Goal: Task Accomplishment & Management: Manage account settings

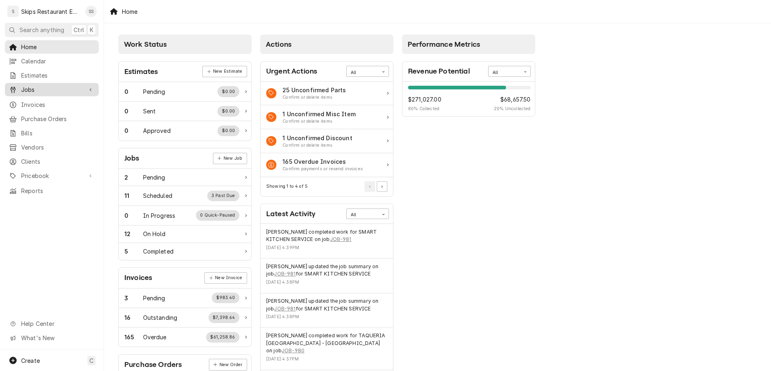
click at [21, 85] on span "Jobs" at bounding box center [51, 89] width 61 height 9
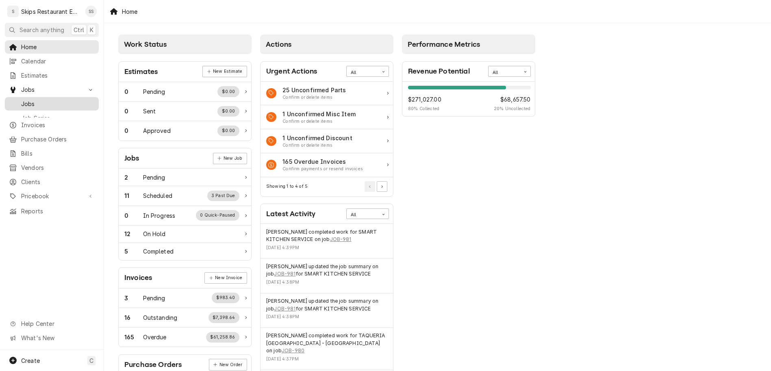
click at [21, 100] on span "Jobs" at bounding box center [58, 104] width 74 height 9
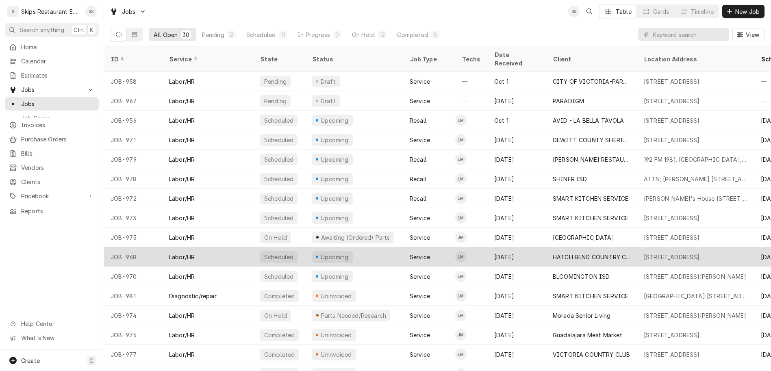
click at [553, 253] on div "HATCH BEND COUNTRY CLUB" at bounding box center [592, 257] width 78 height 9
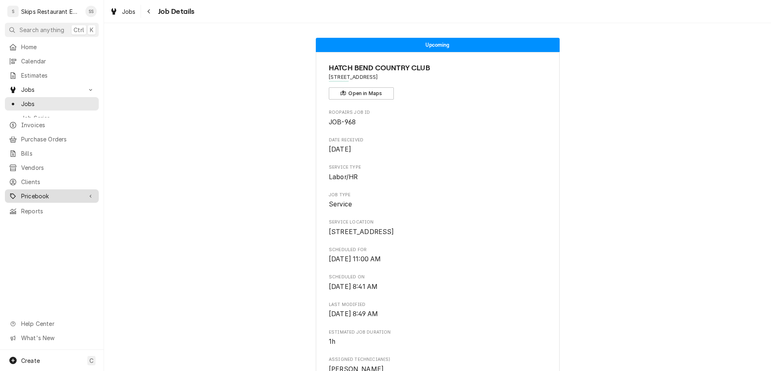
click at [27, 192] on span "Pricebook" at bounding box center [51, 196] width 61 height 9
click at [33, 220] on span "Parts & Materials" at bounding box center [58, 224] width 74 height 9
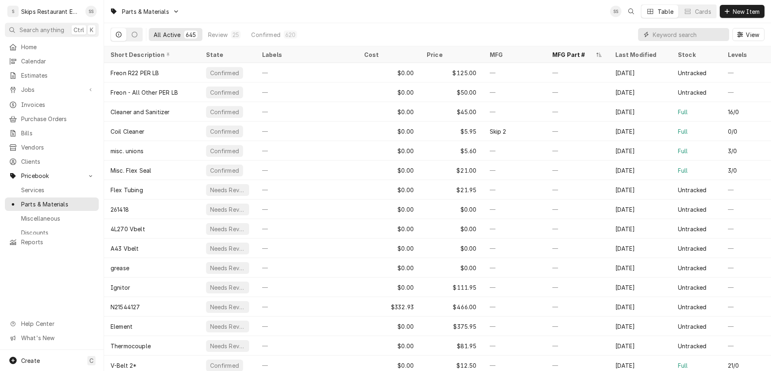
click at [700, 28] on input "Dynamic Content Wrapper" at bounding box center [689, 34] width 72 height 13
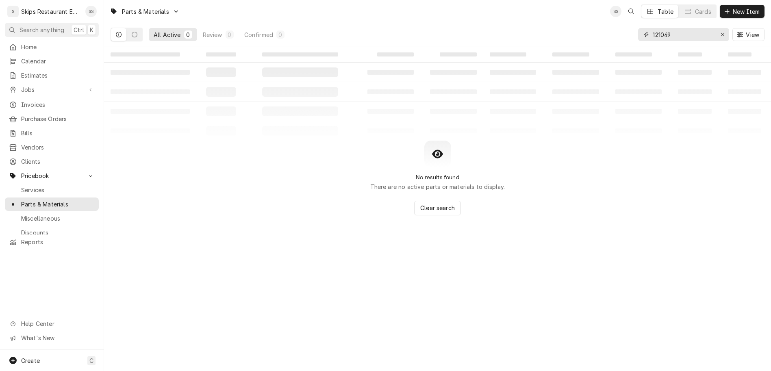
drag, startPoint x: 708, startPoint y: 28, endPoint x: 615, endPoint y: 23, distance: 93.2
click at [653, 28] on input "121049" at bounding box center [683, 34] width 61 height 13
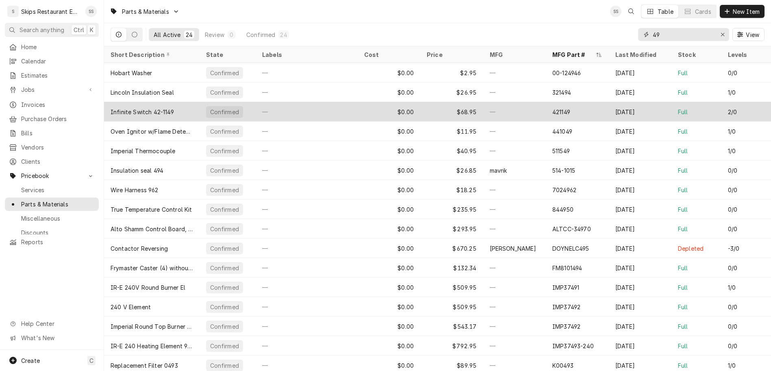
type input "49"
click at [122, 108] on div "Infinite Switch 42-1149" at bounding box center [142, 112] width 63 height 9
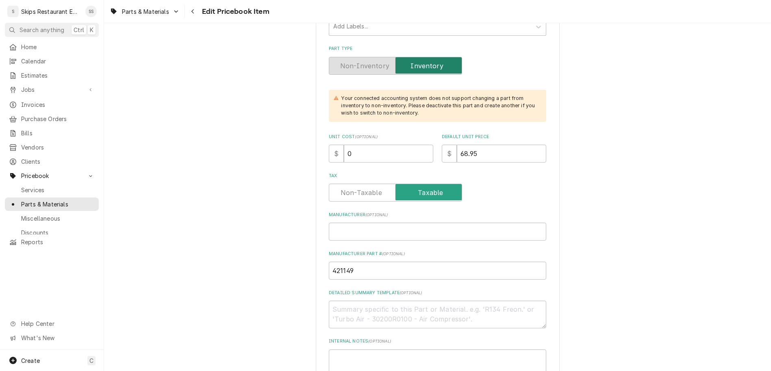
scroll to position [317, 0]
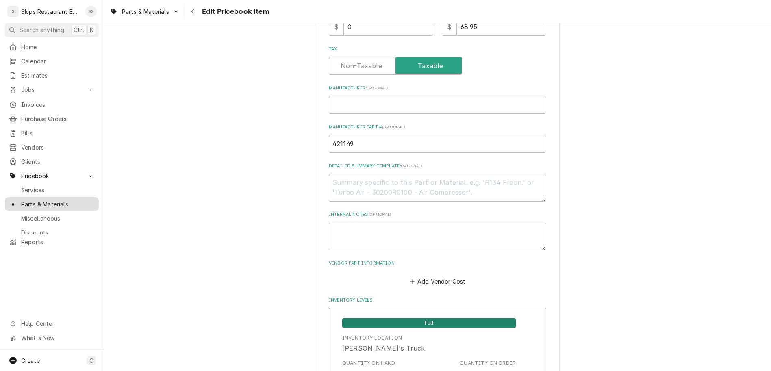
click at [23, 200] on span "Parts & Materials" at bounding box center [58, 204] width 74 height 9
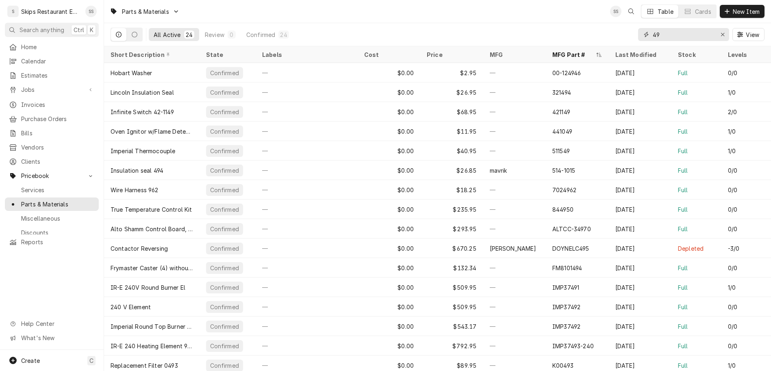
drag, startPoint x: 693, startPoint y: 26, endPoint x: 654, endPoint y: 26, distance: 38.6
click at [654, 28] on input "49" at bounding box center [683, 34] width 61 height 13
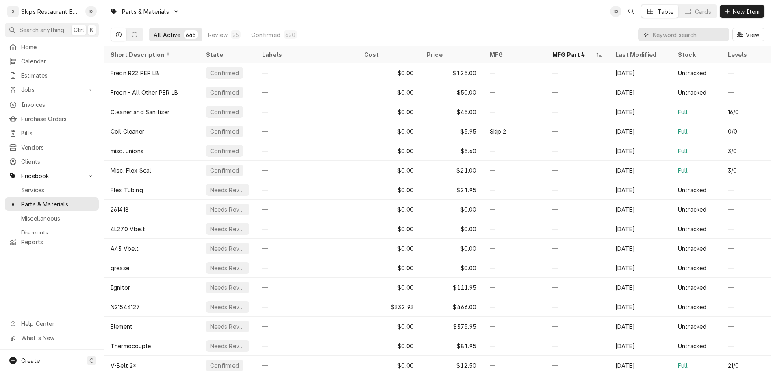
click at [711, 28] on input "Dynamic Content Wrapper" at bounding box center [689, 34] width 72 height 13
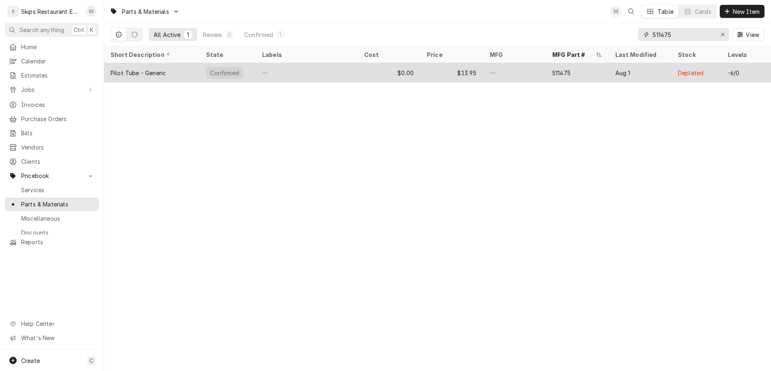
type input "511475"
click at [395, 63] on div "$0.00" at bounding box center [389, 73] width 63 height 20
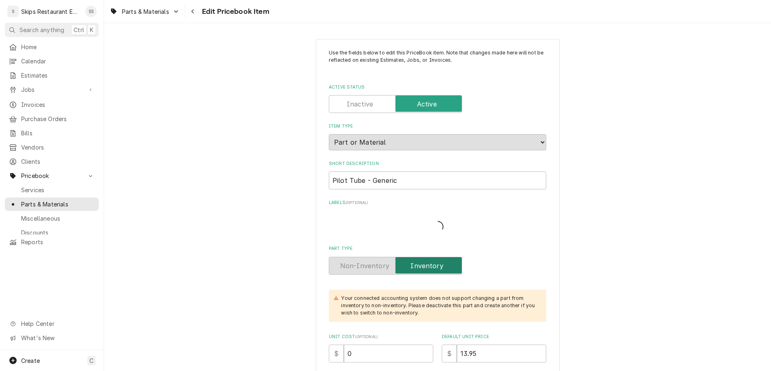
type textarea "x"
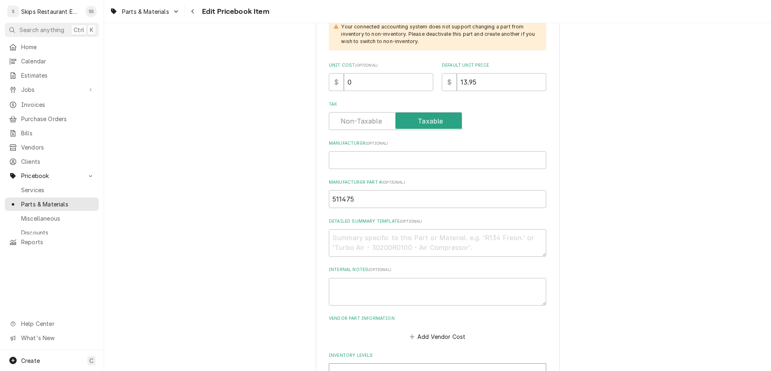
scroll to position [285, 0]
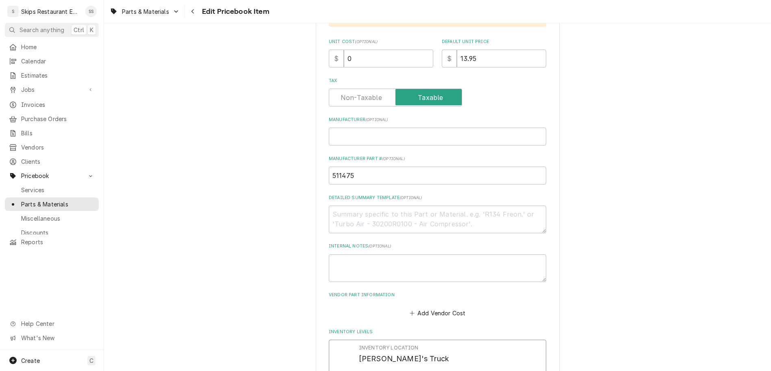
drag, startPoint x: 381, startPoint y: 242, endPoint x: 328, endPoint y: 242, distance: 52.8
type input "10"
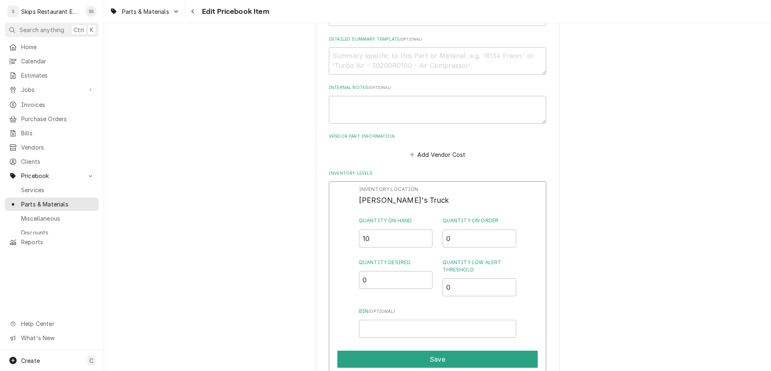
scroll to position [571, 0]
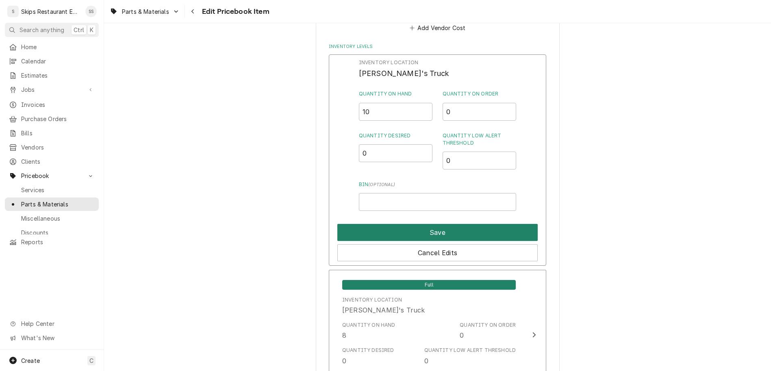
click at [404, 224] on button "Save" at bounding box center [437, 232] width 200 height 17
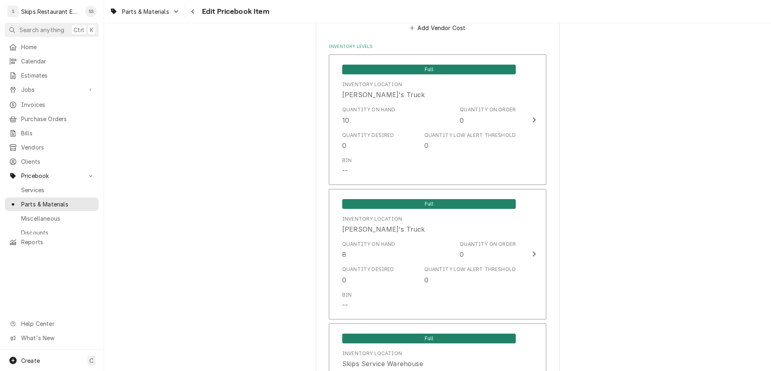
type textarea "x"
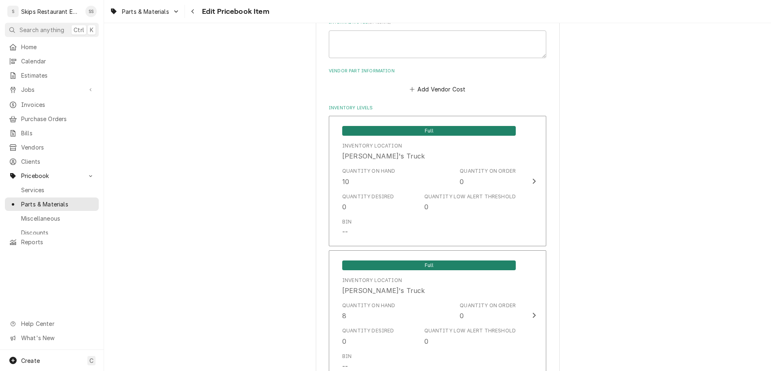
type input "10"
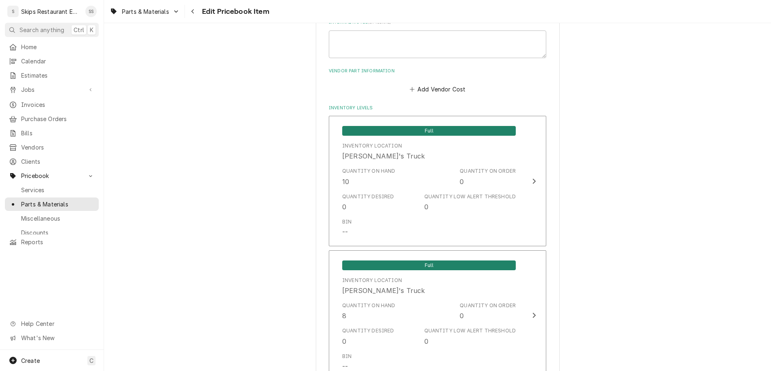
type textarea "x"
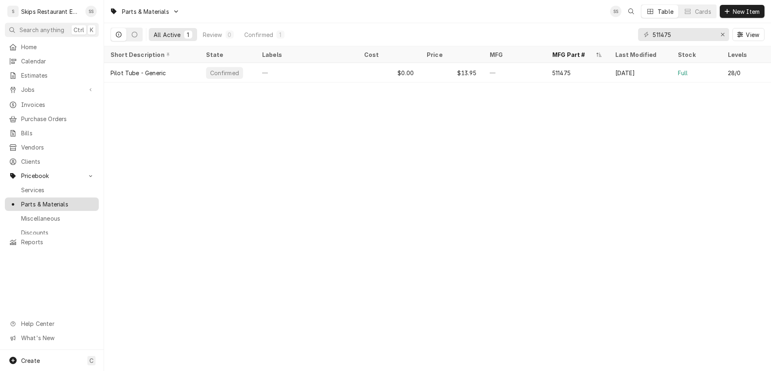
click at [32, 200] on span "Parts & Materials" at bounding box center [58, 204] width 74 height 9
drag, startPoint x: 701, startPoint y: 26, endPoint x: 612, endPoint y: 28, distance: 89.8
click at [653, 28] on input "511475" at bounding box center [683, 34] width 61 height 13
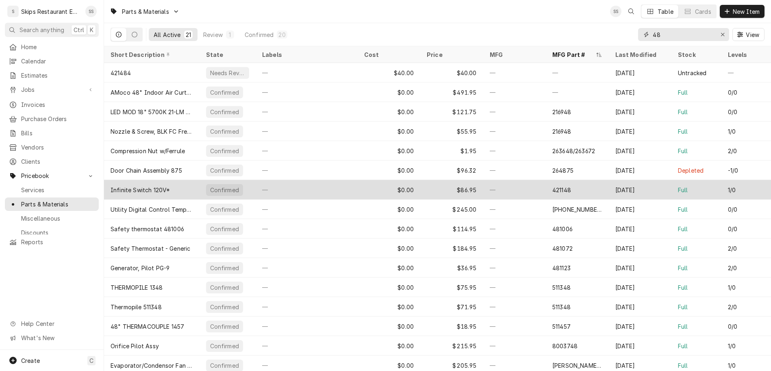
type input "48"
click at [111, 186] on div "Infinite Switch 120V*" at bounding box center [140, 190] width 59 height 9
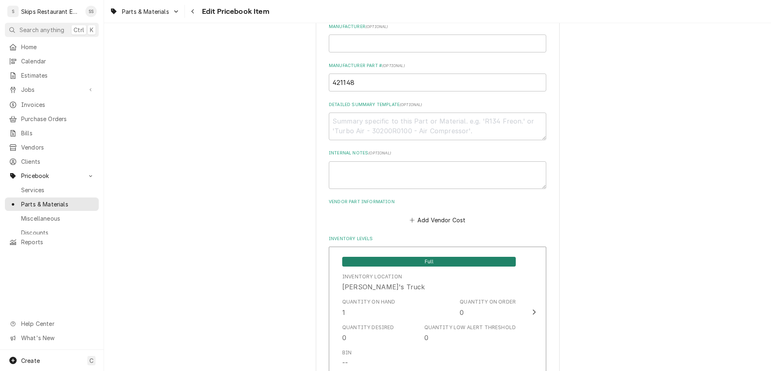
scroll to position [380, 0]
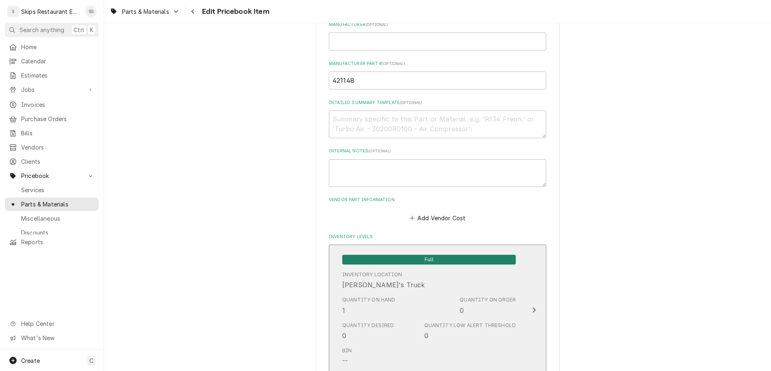
click at [409, 268] on div "Inventory Location [PERSON_NAME]'s Truck" at bounding box center [429, 280] width 174 height 25
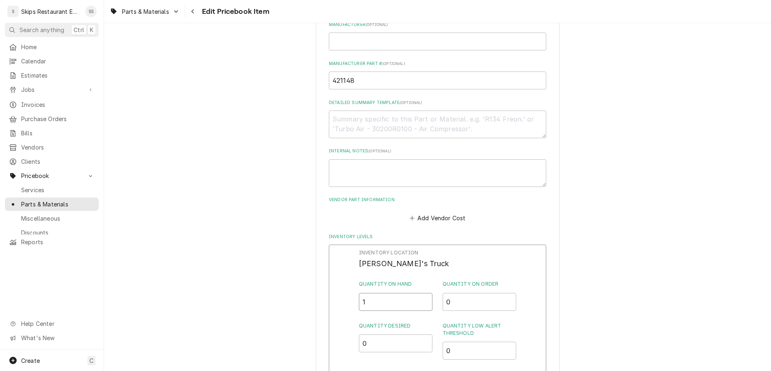
drag, startPoint x: 376, startPoint y: 146, endPoint x: 345, endPoint y: 145, distance: 31.7
click at [359, 293] on input "1" at bounding box center [396, 302] width 74 height 18
type input "0"
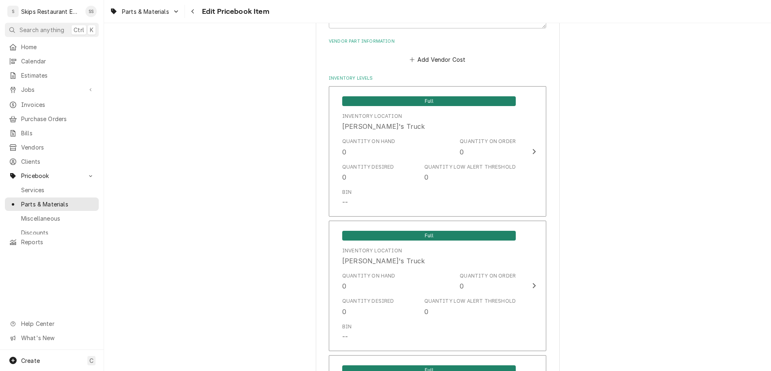
scroll to position [547, 0]
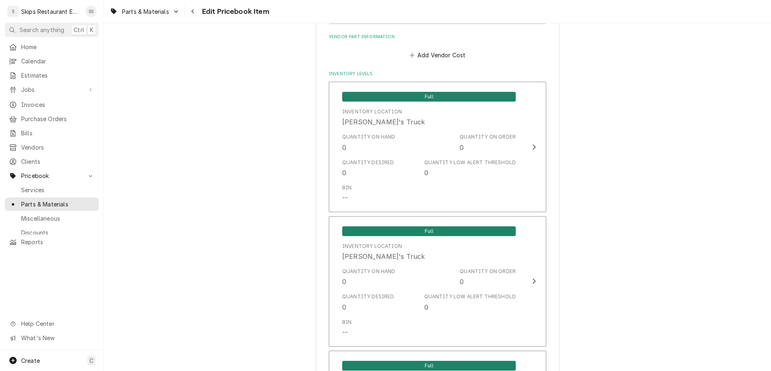
type textarea "x"
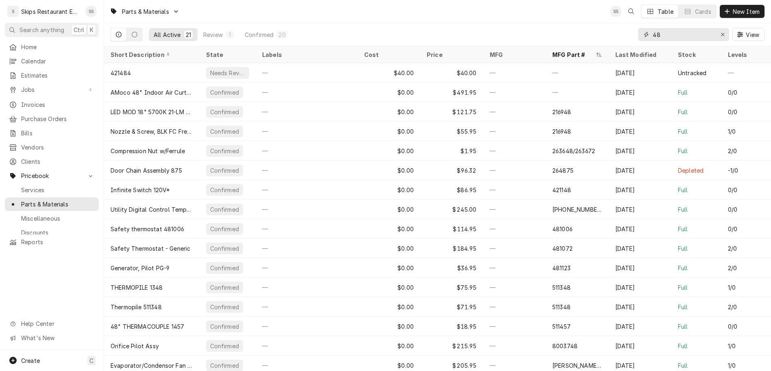
click at [694, 28] on input "48" at bounding box center [683, 34] width 61 height 13
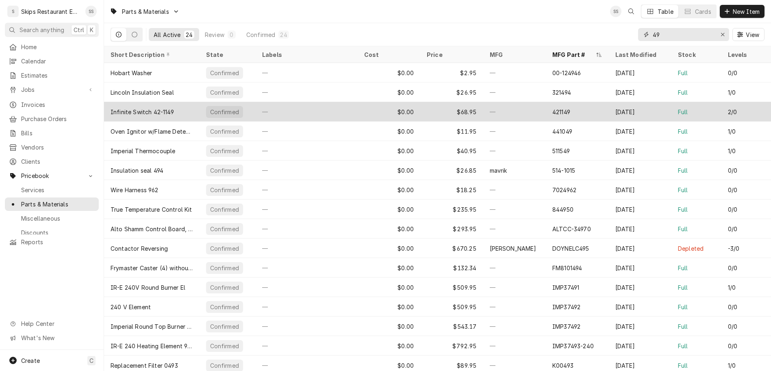
type input "49"
click at [111, 108] on div "Infinite Switch 42-1149" at bounding box center [142, 112] width 63 height 9
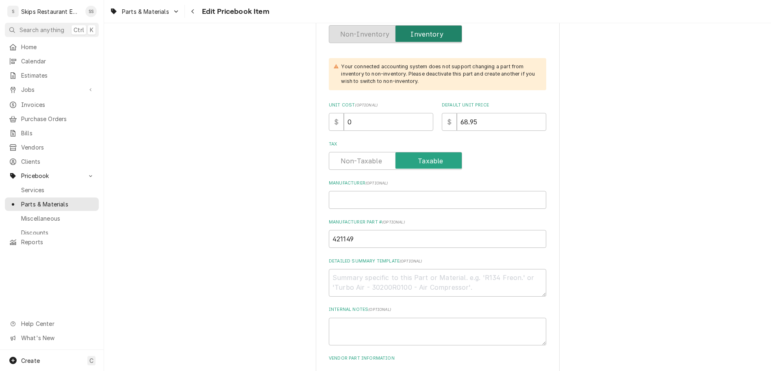
scroll to position [349, 0]
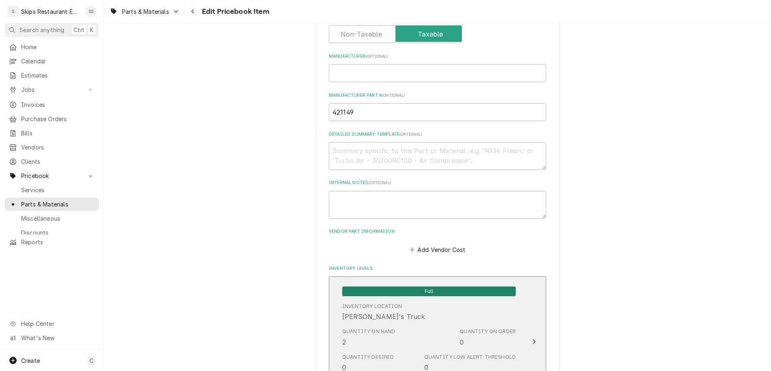
click at [382, 325] on div "Quantity on Hand 2 Quantity on Order 0" at bounding box center [429, 337] width 174 height 25
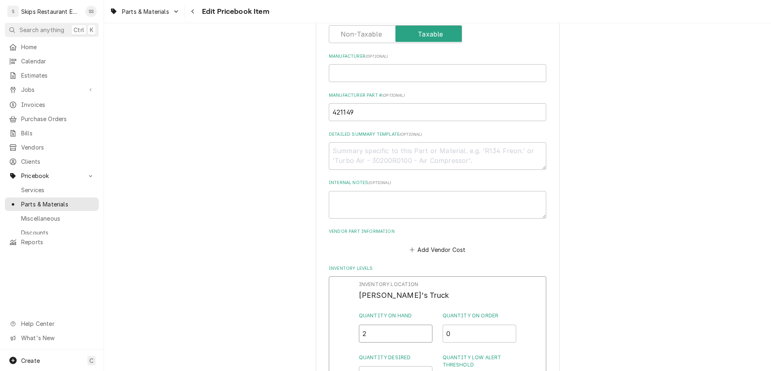
click at [373, 325] on input "2" at bounding box center [396, 334] width 74 height 18
drag, startPoint x: 373, startPoint y: 178, endPoint x: 361, endPoint y: 176, distance: 11.9
click at [361, 325] on input "2" at bounding box center [396, 334] width 74 height 18
type input "4"
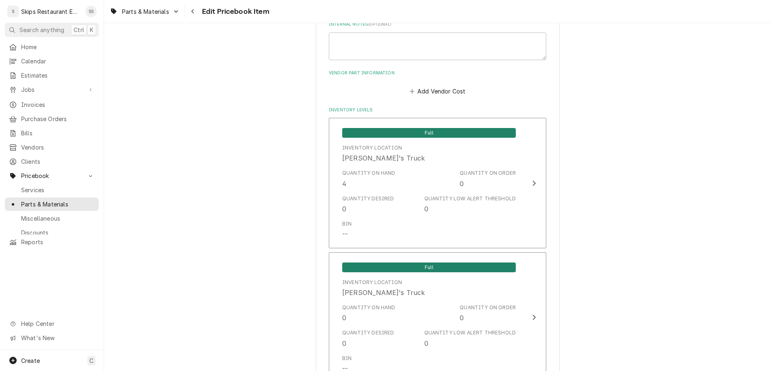
scroll to position [547, 0]
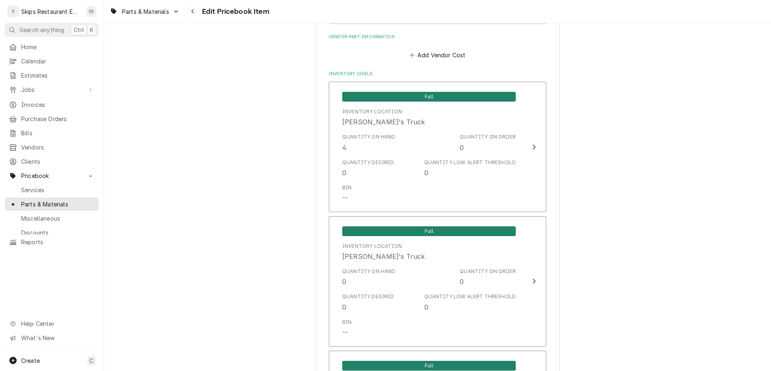
type textarea "x"
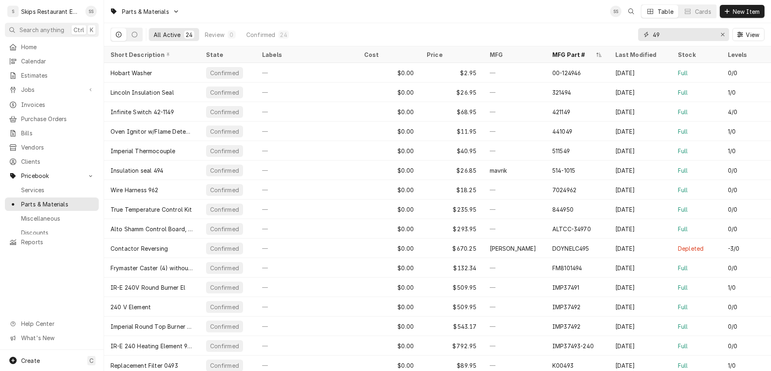
drag, startPoint x: 694, startPoint y: 24, endPoint x: 676, endPoint y: 25, distance: 17.9
click at [676, 28] on input "49" at bounding box center [683, 34] width 61 height 13
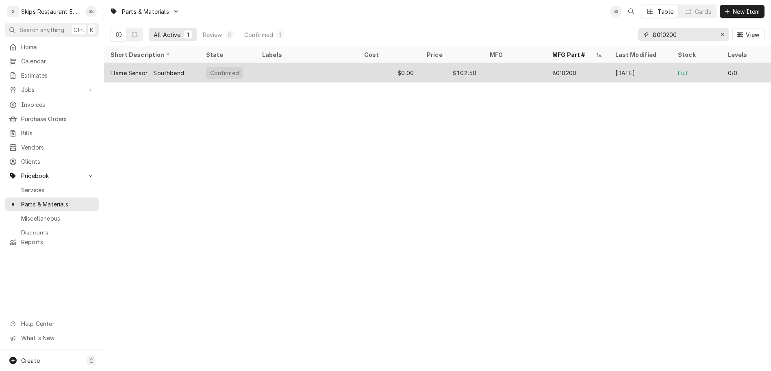
type input "8010200"
click at [209, 69] on div "Confirmed" at bounding box center [224, 73] width 30 height 9
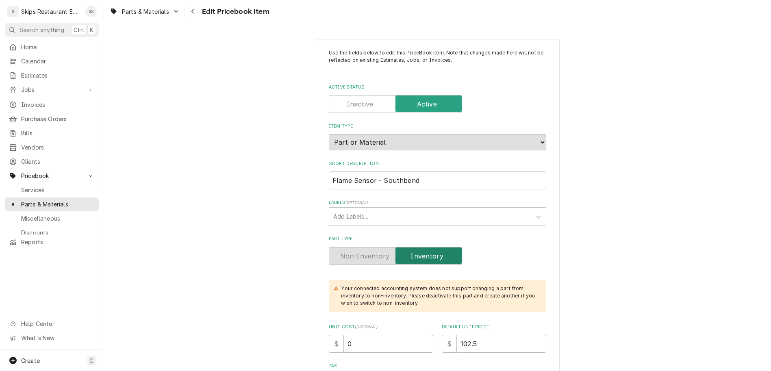
type textarea "x"
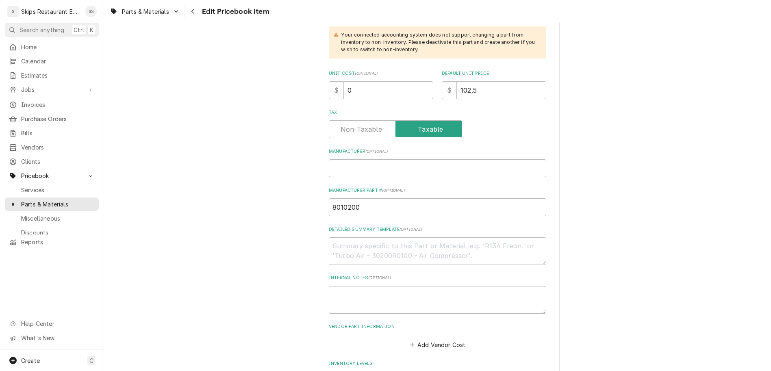
scroll to position [349, 0]
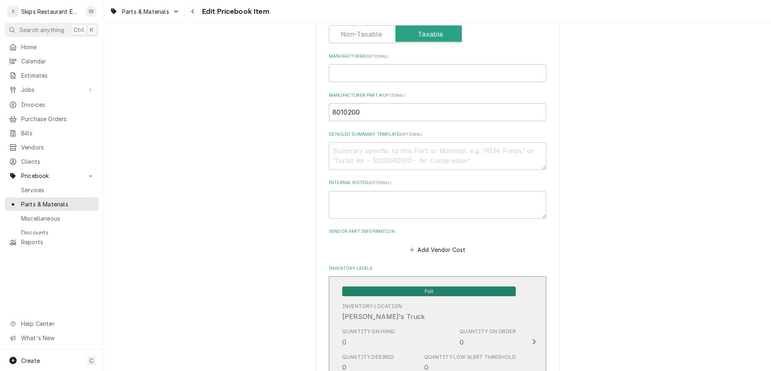
click at [395, 287] on span "Full" at bounding box center [429, 292] width 174 height 10
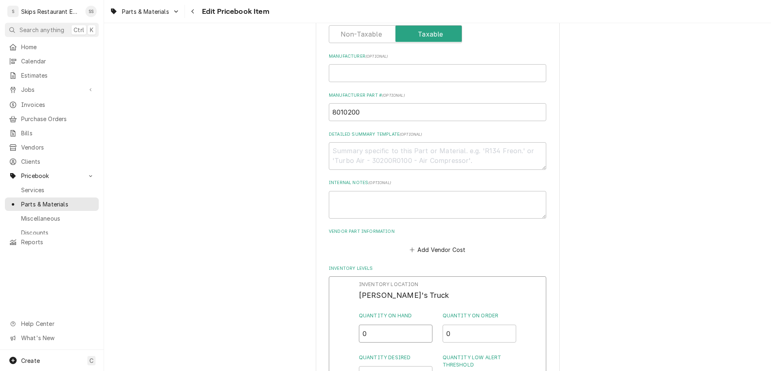
drag, startPoint x: 376, startPoint y: 176, endPoint x: 337, endPoint y: 182, distance: 39.4
click at [359, 325] on input "0" at bounding box center [396, 334] width 74 height 18
type input "1"
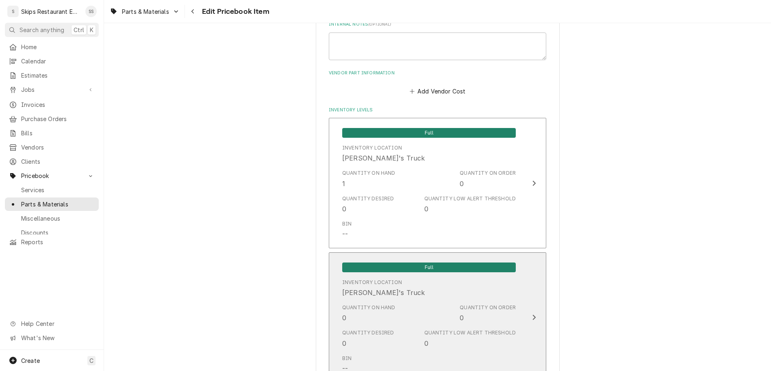
scroll to position [547, 0]
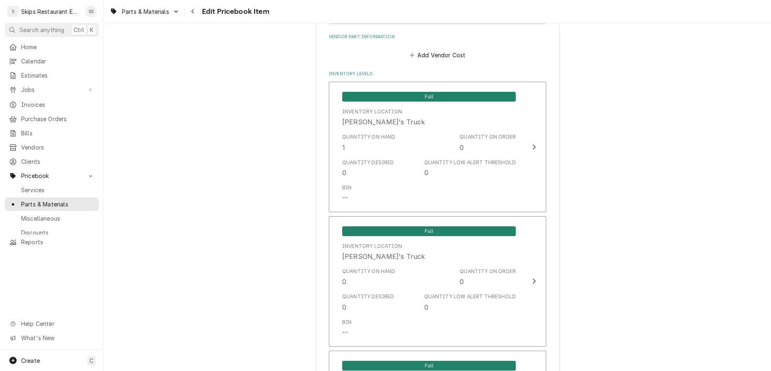
type textarea "x"
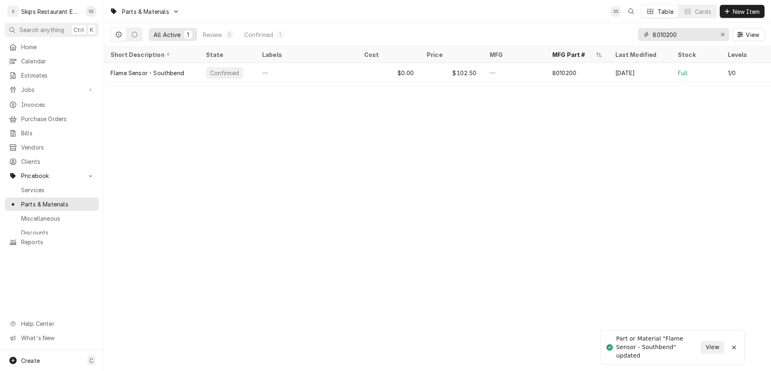
drag, startPoint x: 710, startPoint y: 26, endPoint x: 643, endPoint y: 26, distance: 67.1
click at [653, 28] on input "8010200" at bounding box center [683, 34] width 61 height 13
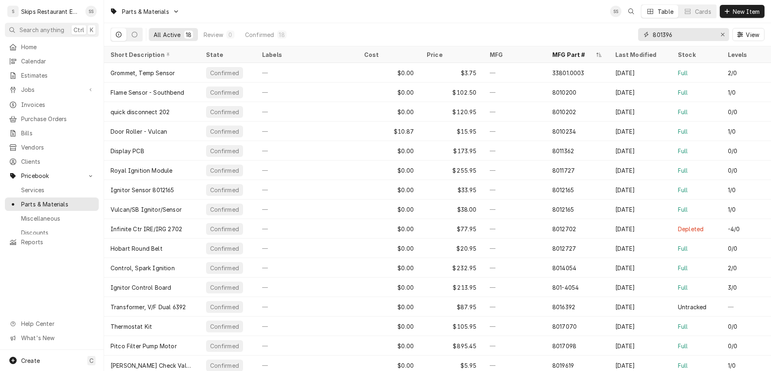
type input "8013966"
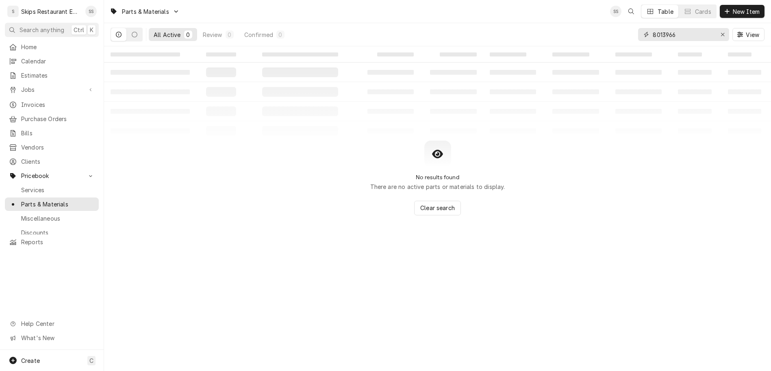
drag, startPoint x: 706, startPoint y: 25, endPoint x: 678, endPoint y: 24, distance: 27.6
click at [678, 28] on input "8013966" at bounding box center [683, 34] width 61 height 13
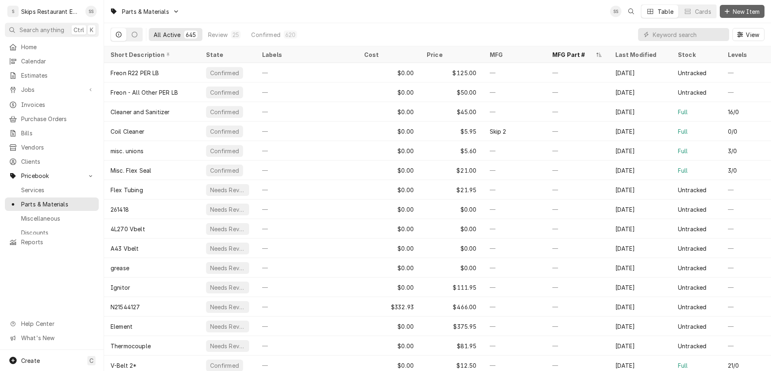
click at [743, 10] on span "New Item" at bounding box center [746, 11] width 30 height 9
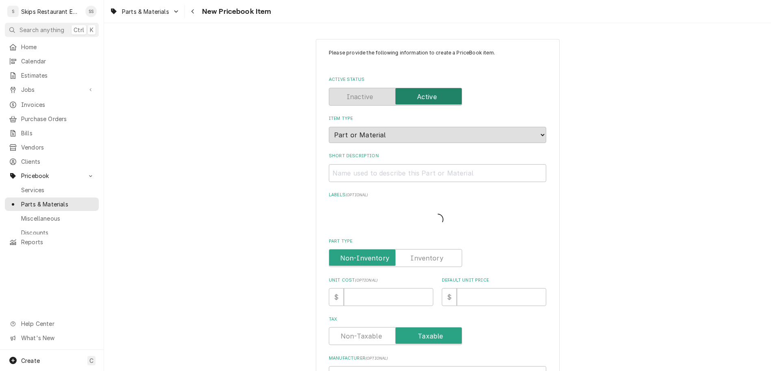
type textarea "x"
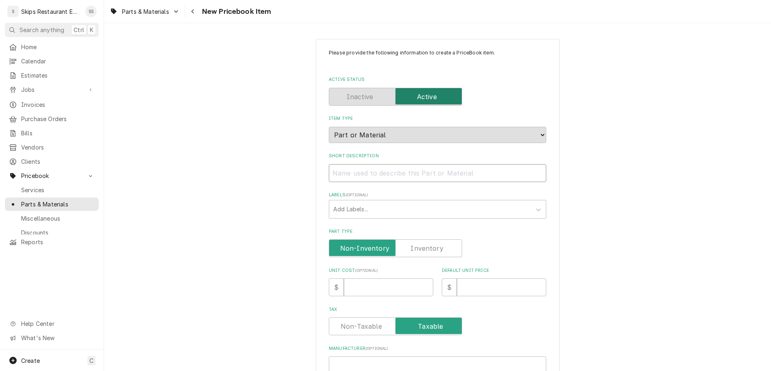
click at [404, 164] on input "Short Description" at bounding box center [437, 173] width 217 height 18
type input "S"
type textarea "x"
type input "SI"
type textarea "x"
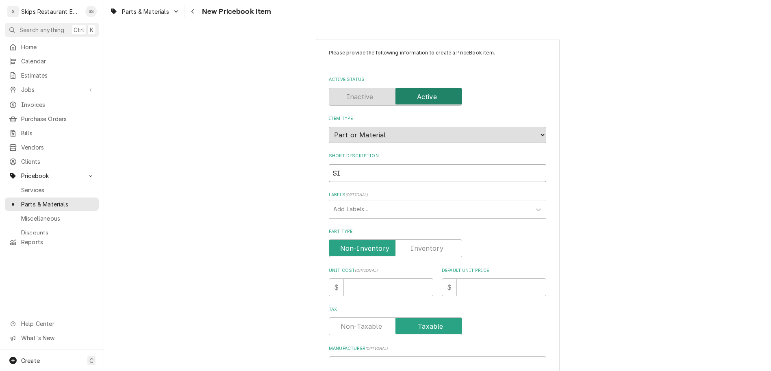
type input "SIT"
type textarea "x"
type input "SIT"
type textarea "x"
type input "SIT o"
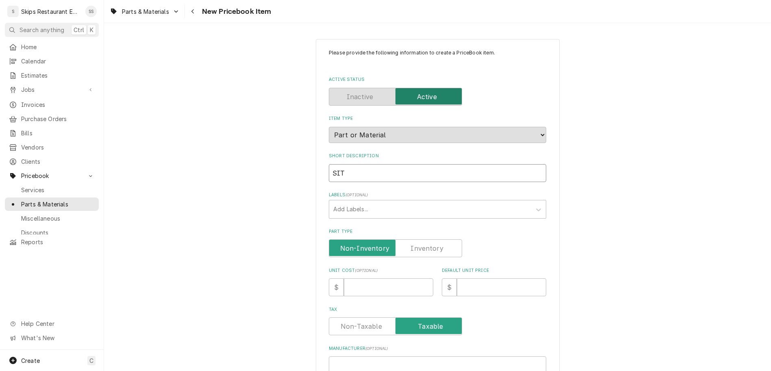
type textarea "x"
type input "SIT ov"
type textarea "x"
type input "SIT ove"
type textarea "x"
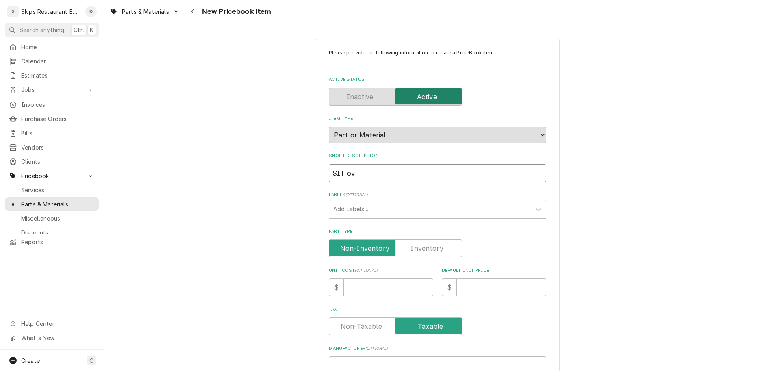
type input "SIT o"
type textarea "x"
type input "SIT"
type textarea "x"
type input "SIT O"
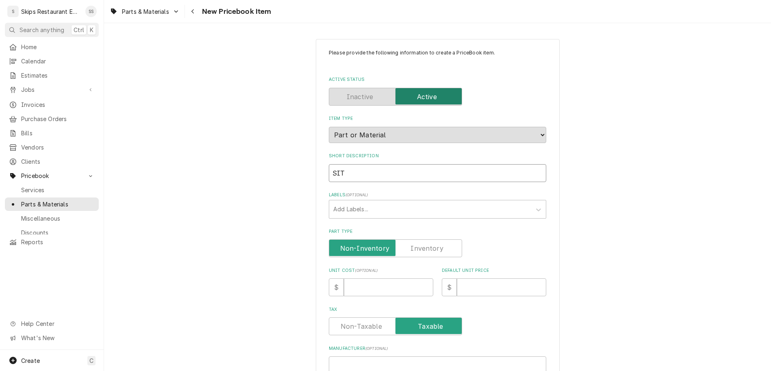
type textarea "x"
type input "SIT Ov"
type textarea "x"
type input "SIT Ove"
type textarea "x"
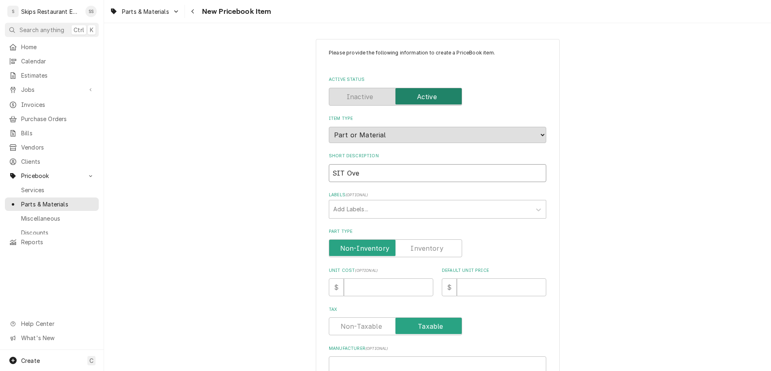
type input "SIT Ove n"
type textarea "x"
type input "SIT Ove"
type textarea "x"
type input "SIT Ove"
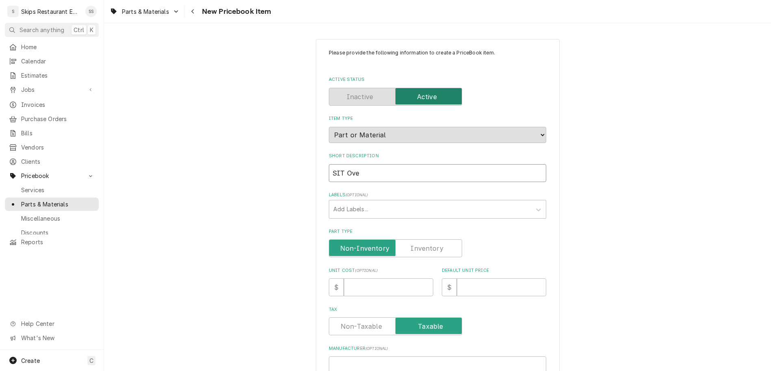
type textarea "x"
type input "SIT Oven"
type textarea "x"
type input "SIT Oven"
type textarea "x"
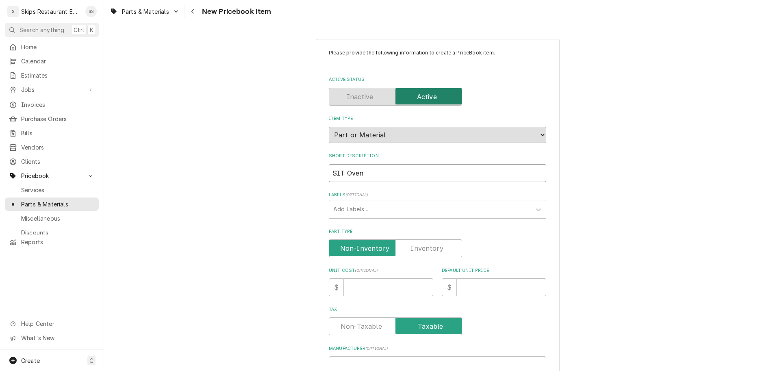
type input "SIT Oven C"
type textarea "x"
type input "SIT Oven Co"
type textarea "x"
type input "SIT Oven Con"
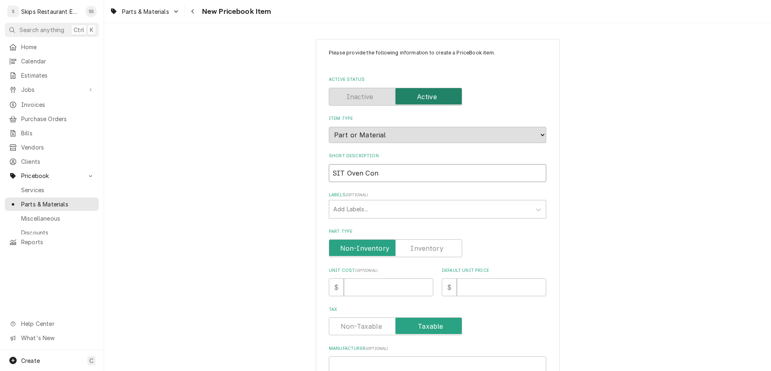
type textarea "x"
type input "SIT Oven Cont"
type textarea "x"
type input "SIT Oven Contr"
type textarea "x"
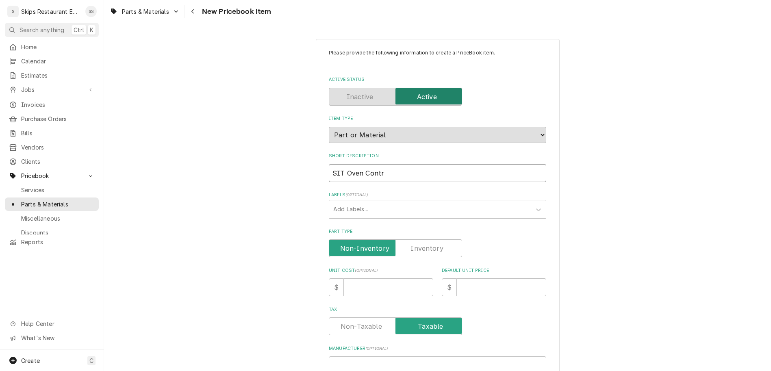
type input "SIT Oven Contro"
type textarea "x"
type input "SIT Oven Control"
type textarea "x"
type input "SIT Oven Control"
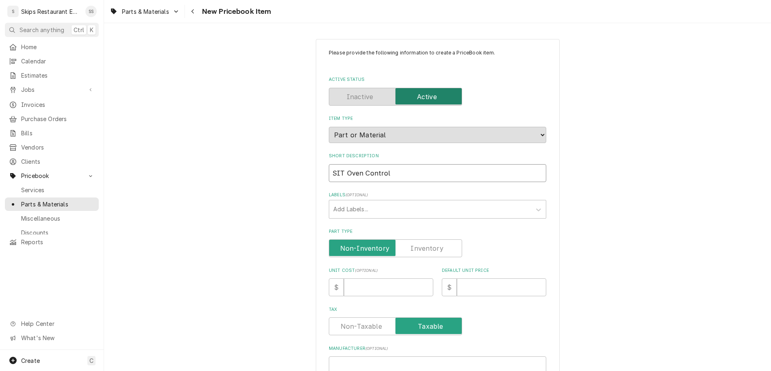
type textarea "x"
type input "SIT Oven Control 1"
type textarea "x"
type input "SIT Oven Control 1."
type textarea "x"
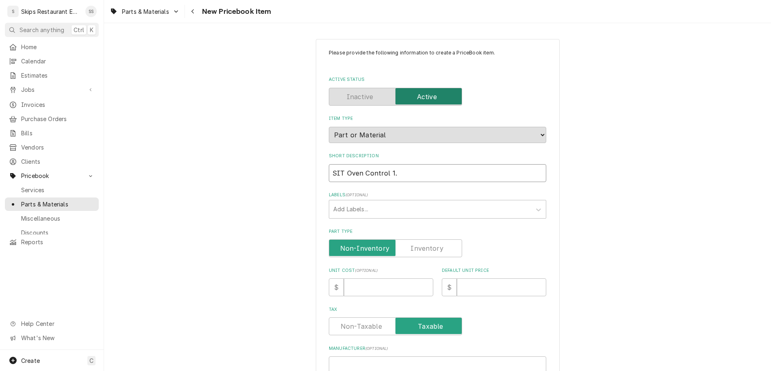
type input "SIT Oven Control 1.0"
type textarea "x"
type input "SIT Oven Control 1.0"
type textarea "x"
type input "SIT Oven Control 1.0 M"
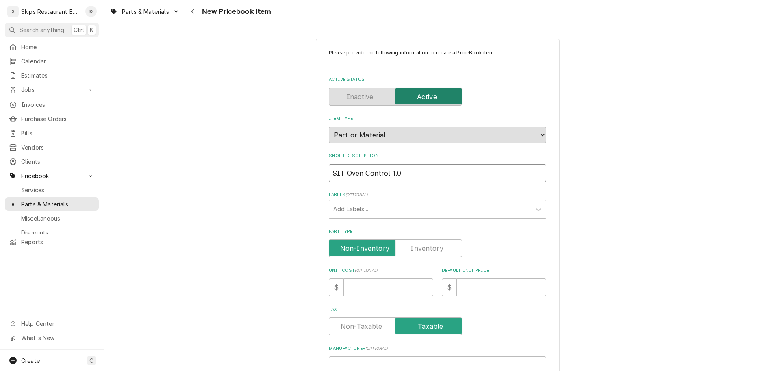
type textarea "x"
type input "SIT Oven Control 1.0 MM"
type textarea "x"
type input "SIT Oven Control 1.0 MM"
click at [410, 239] on label "Part Type" at bounding box center [395, 248] width 133 height 18
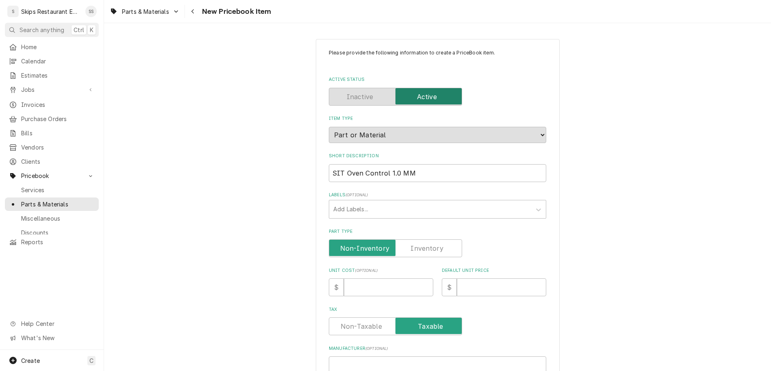
click at [410, 239] on input "Part Type" at bounding box center [395, 248] width 126 height 18
checkbox input "true"
type textarea "x"
click at [457, 278] on input "Default Unit Price" at bounding box center [501, 287] width 89 height 18
type input "2"
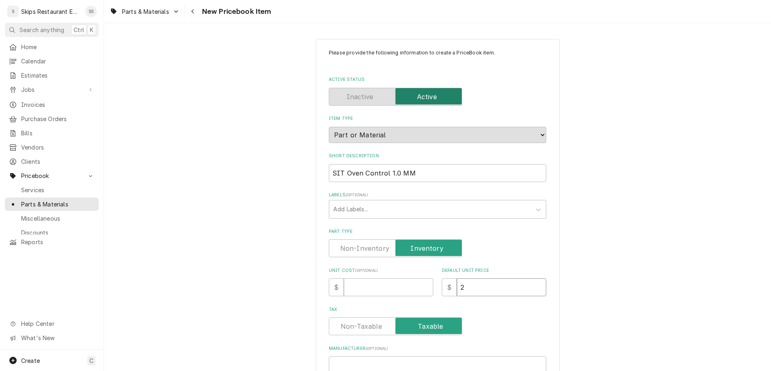
type textarea "x"
type input "25"
type textarea "x"
type input "251"
type textarea "x"
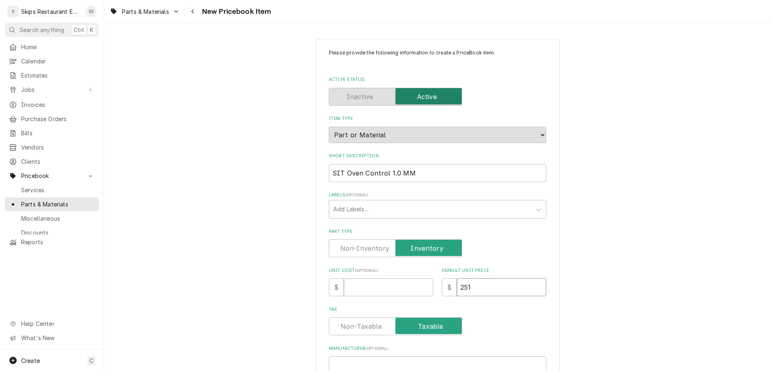
type input "251.9"
type textarea "x"
type input "251.95"
type textarea "x"
type input "251.95"
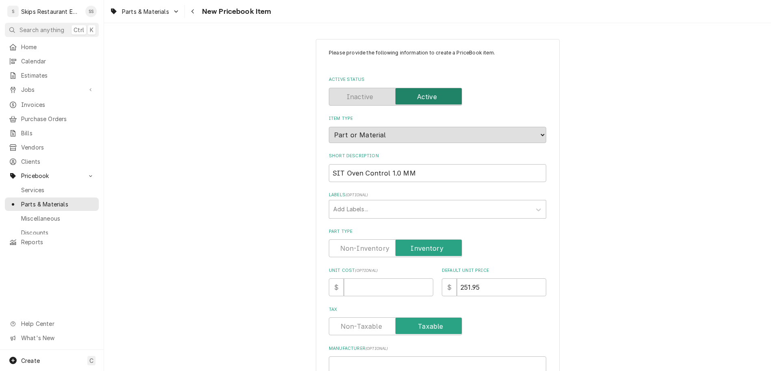
paste input "8013966"
type input "8013966"
type textarea "x"
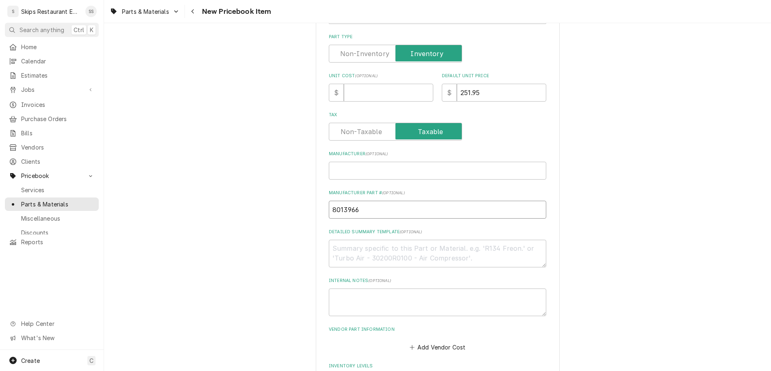
scroll to position [254, 0]
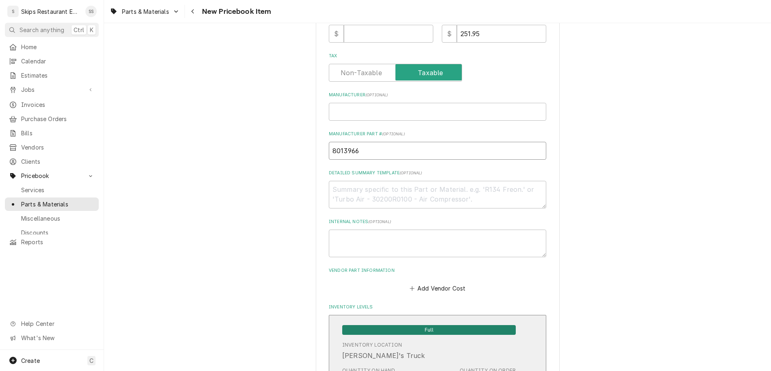
type input "8013966"
click at [411, 325] on span "Full" at bounding box center [429, 330] width 174 height 10
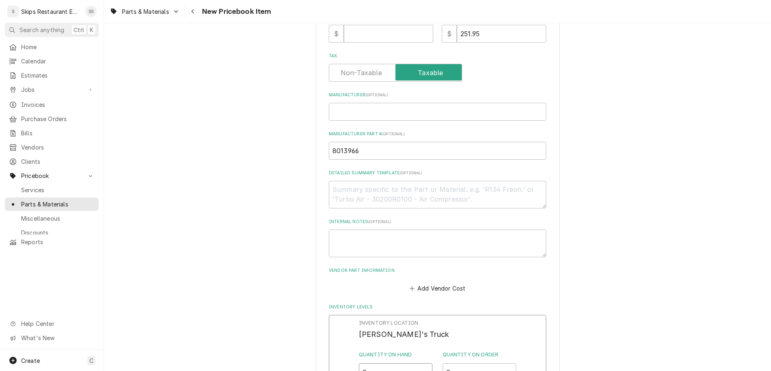
drag, startPoint x: 377, startPoint y: 231, endPoint x: 344, endPoint y: 235, distance: 32.8
click at [359, 363] on input "0" at bounding box center [396, 372] width 74 height 18
type input "1"
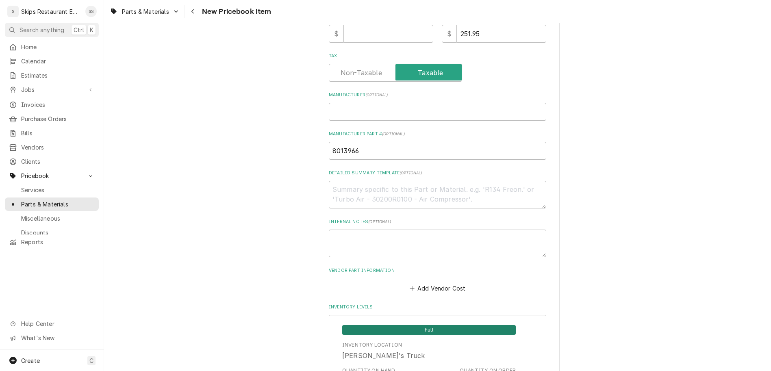
scroll to position [410, 0]
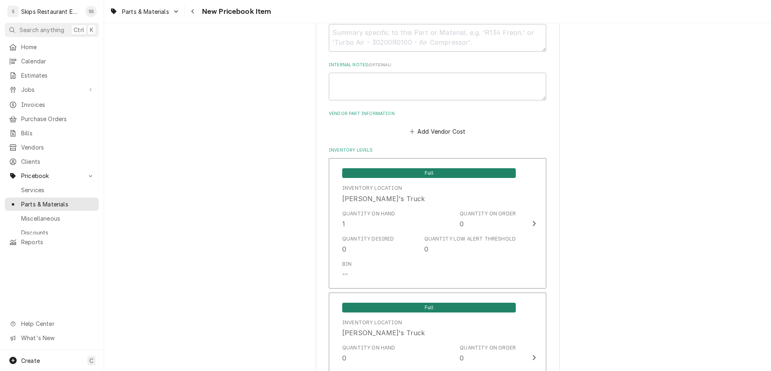
type textarea "x"
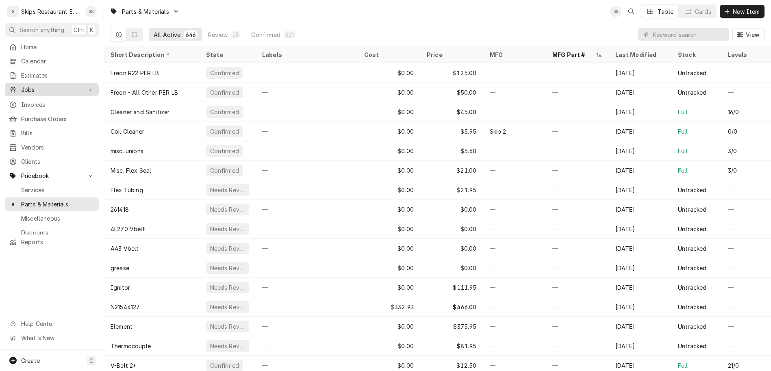
click at [21, 85] on span "Jobs" at bounding box center [51, 89] width 61 height 9
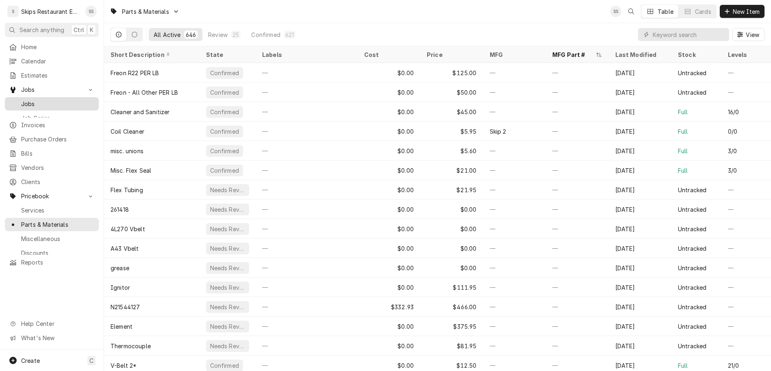
click at [21, 100] on span "Jobs" at bounding box center [58, 104] width 74 height 9
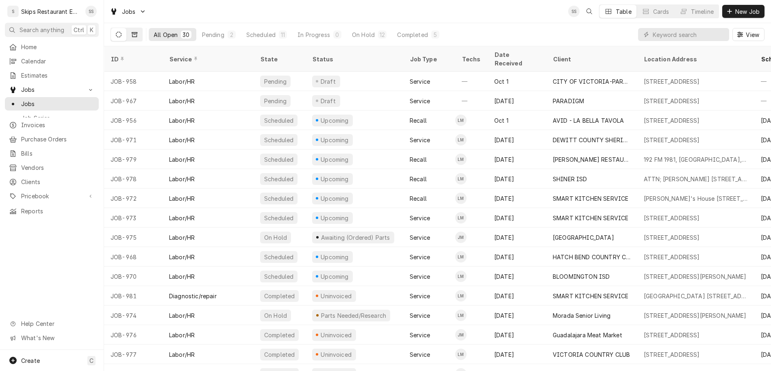
click at [127, 28] on button "Dynamic Content Wrapper" at bounding box center [134, 34] width 15 height 13
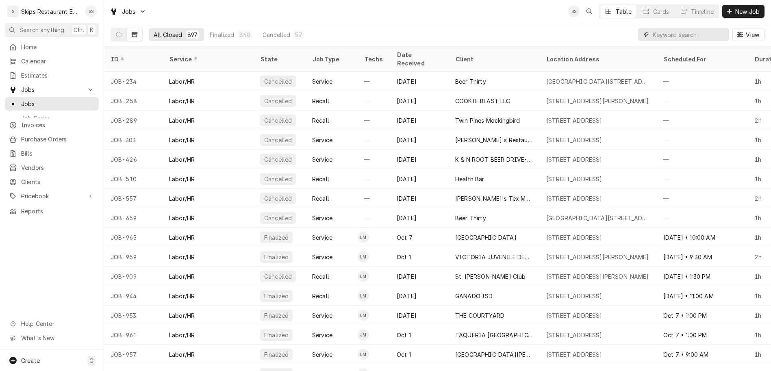
click at [699, 28] on input "Dynamic Content Wrapper" at bounding box center [689, 34] width 72 height 13
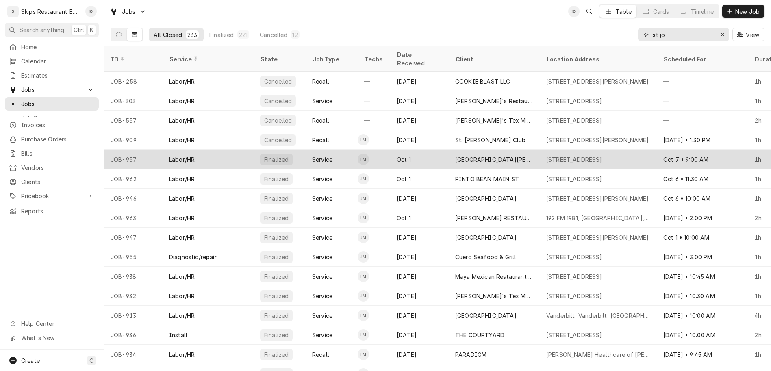
type input "st jo"
click at [473, 155] on div "ST JOSEPH HIGH SCHOOL" at bounding box center [494, 159] width 78 height 9
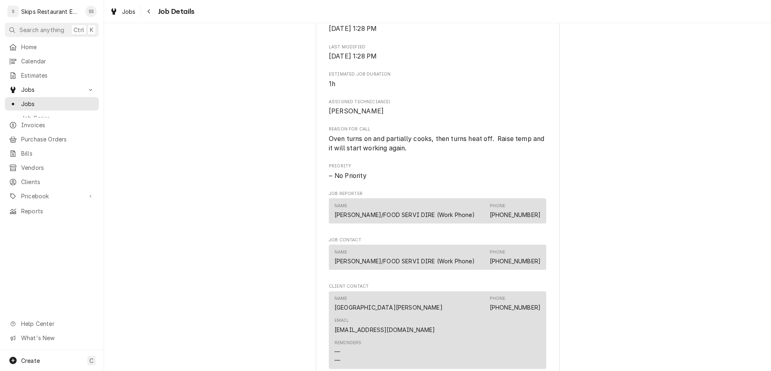
scroll to position [317, 0]
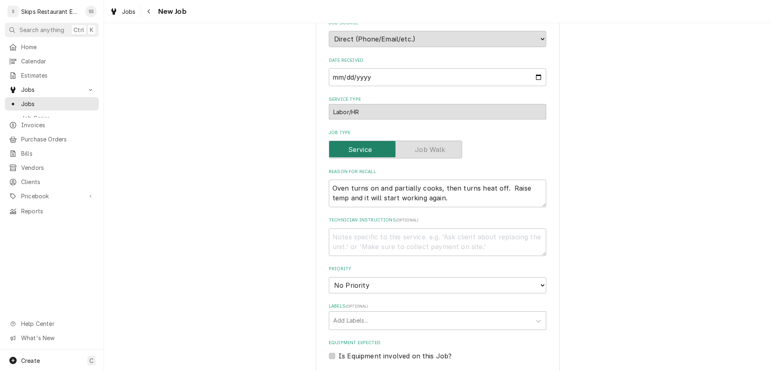
scroll to position [261, 0]
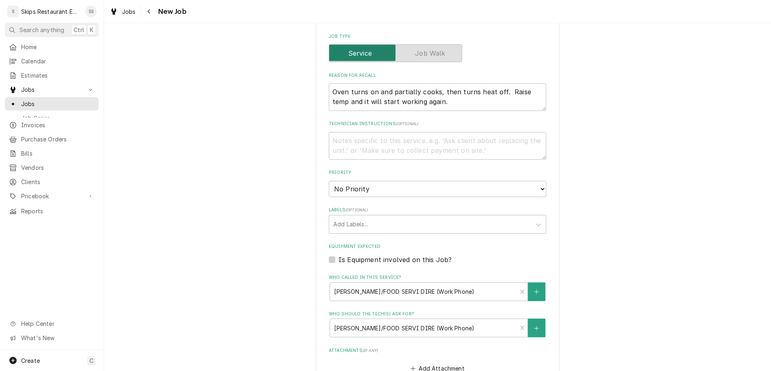
type textarea "x"
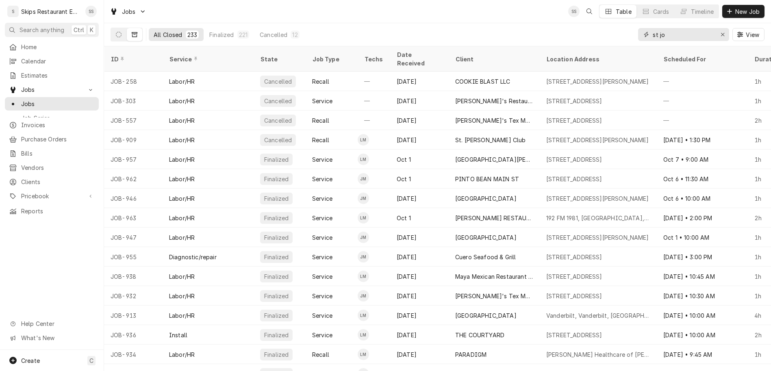
drag, startPoint x: 699, startPoint y: 28, endPoint x: 627, endPoint y: 30, distance: 72.4
click at [653, 30] on input "st jo" at bounding box center [683, 34] width 61 height 13
type input "y"
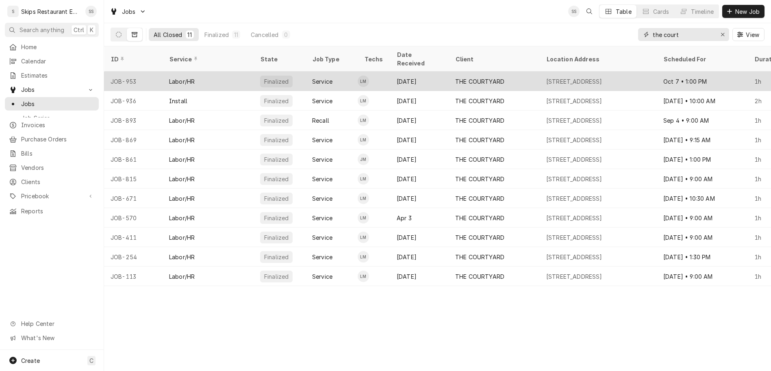
type input "the court"
click at [449, 72] on div "THE COURTYARD" at bounding box center [494, 82] width 91 height 20
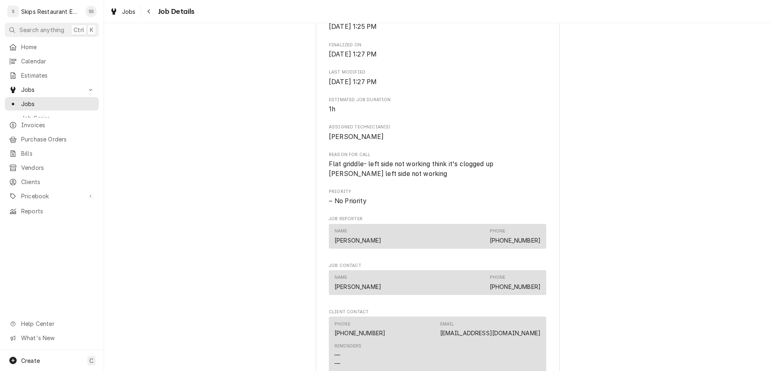
scroll to position [444, 0]
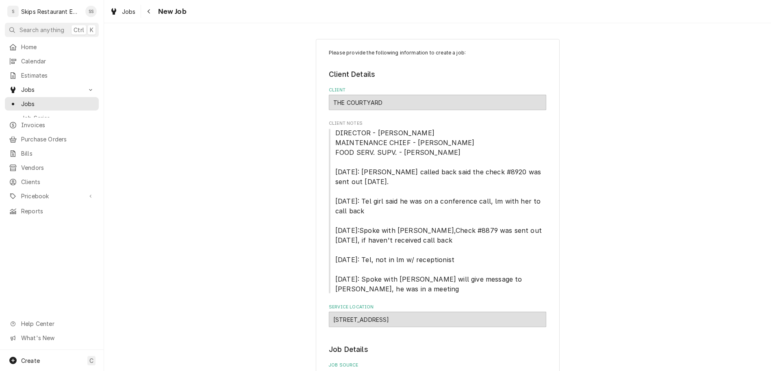
type textarea "x"
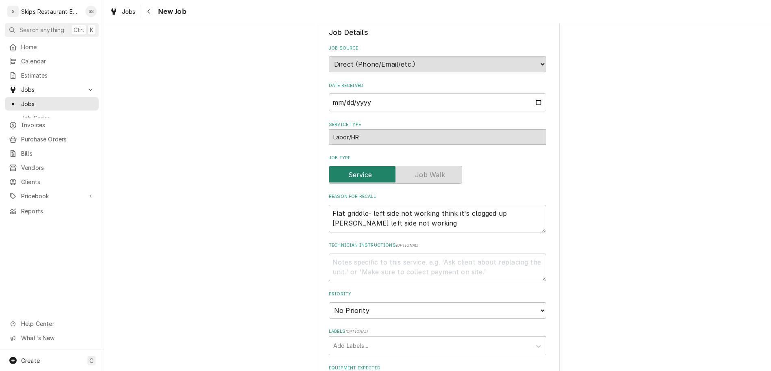
scroll to position [399, 0]
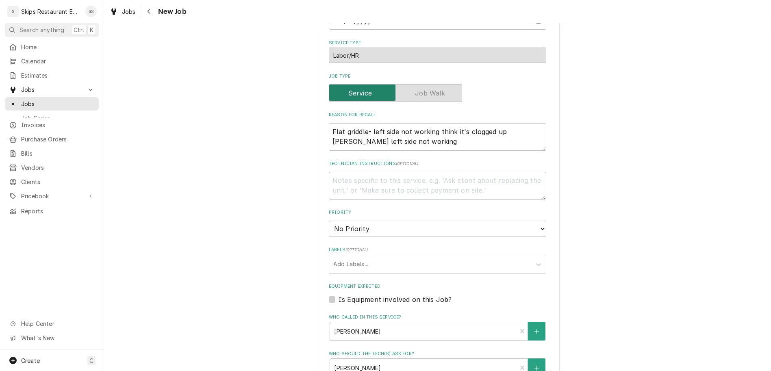
click at [341, 295] on label "Is Equipment involved on this Job?" at bounding box center [395, 300] width 113 height 10
click at [341, 295] on input "Equipment Expected" at bounding box center [447, 304] width 217 height 18
checkbox input "true"
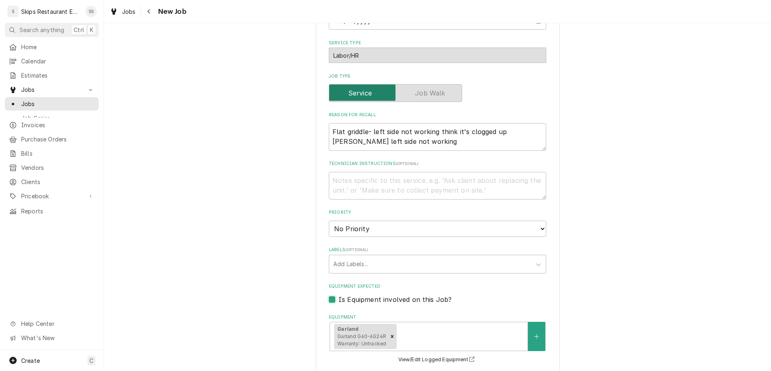
scroll to position [445, 0]
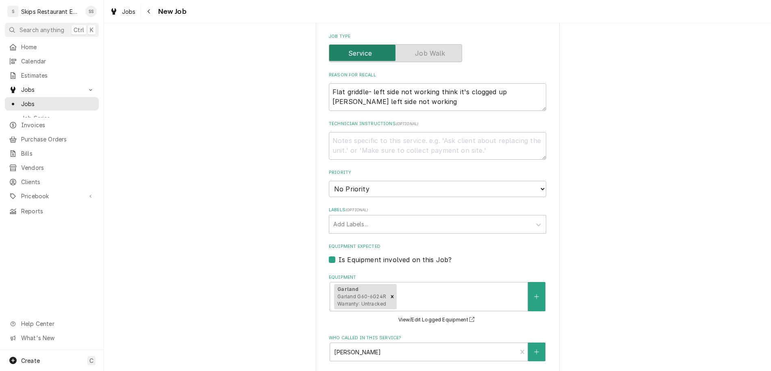
type textarea "x"
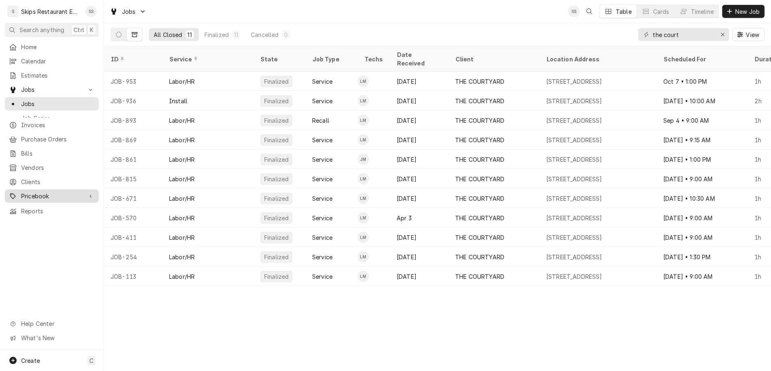
click at [22, 192] on span "Pricebook" at bounding box center [51, 196] width 61 height 9
click at [23, 220] on span "Parts & Materials" at bounding box center [58, 224] width 74 height 9
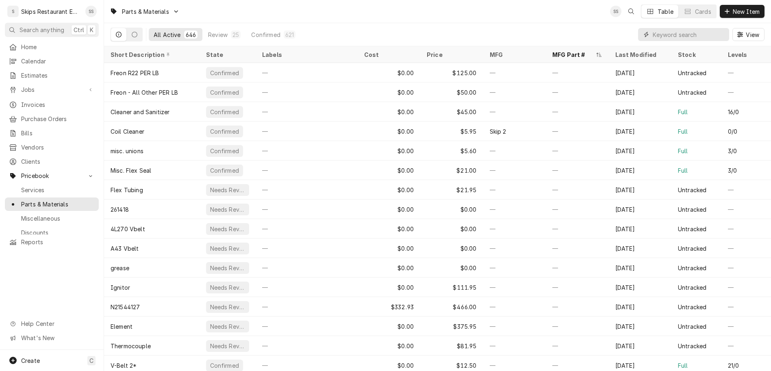
click at [691, 28] on input "Dynamic Content Wrapper" at bounding box center [689, 34] width 72 height 13
type input "5"
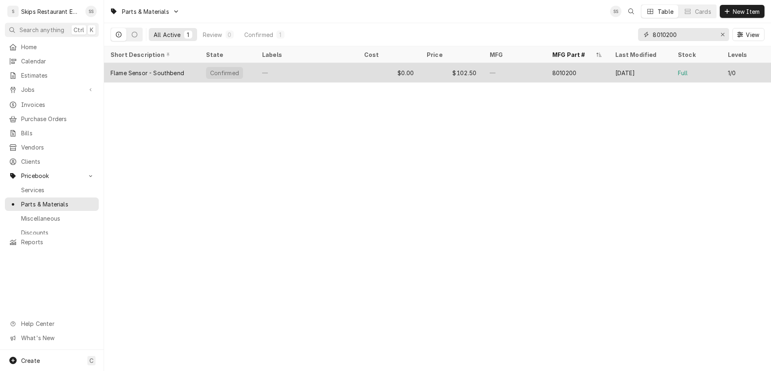
type input "8010200"
click at [467, 63] on div "$102.50" at bounding box center [451, 73] width 63 height 20
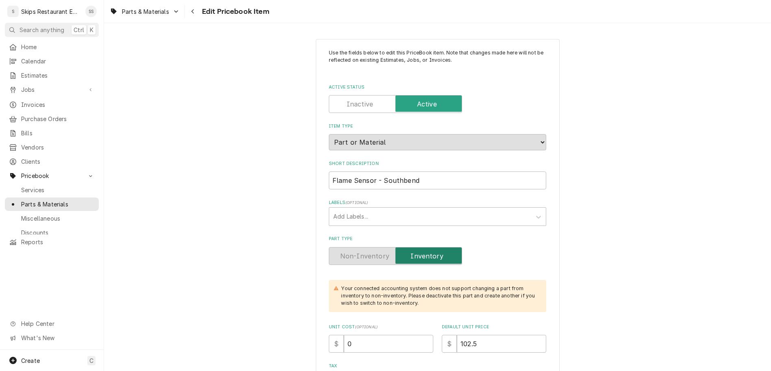
type textarea "x"
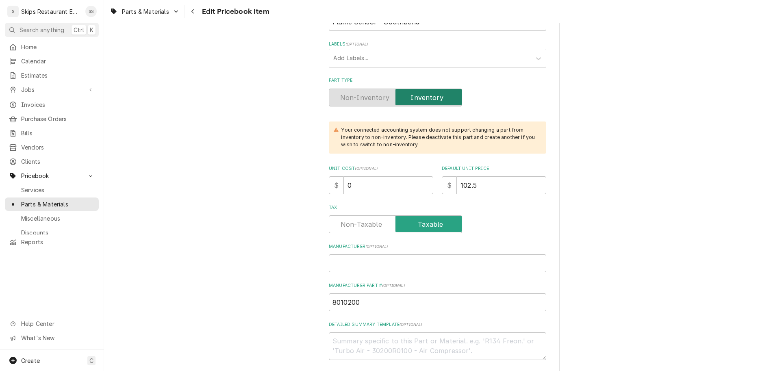
scroll to position [254, 0]
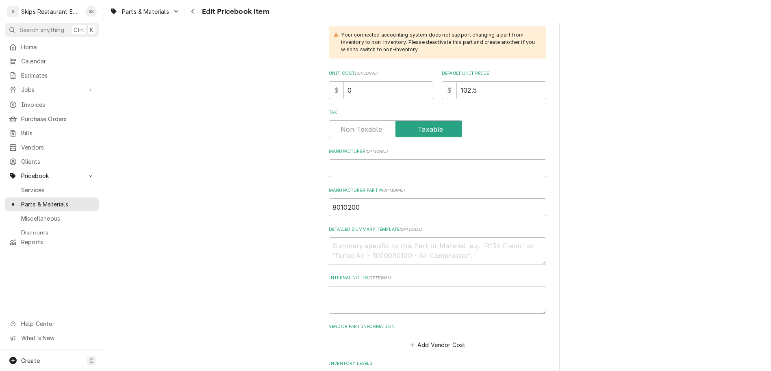
drag, startPoint x: 373, startPoint y: 275, endPoint x: 354, endPoint y: 276, distance: 19.1
type input "2"
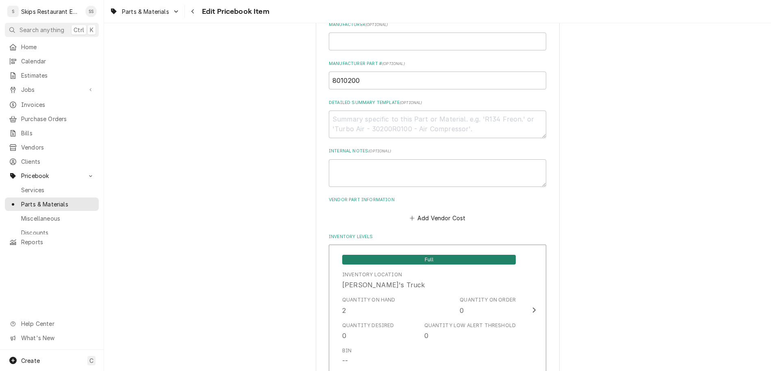
scroll to position [507, 0]
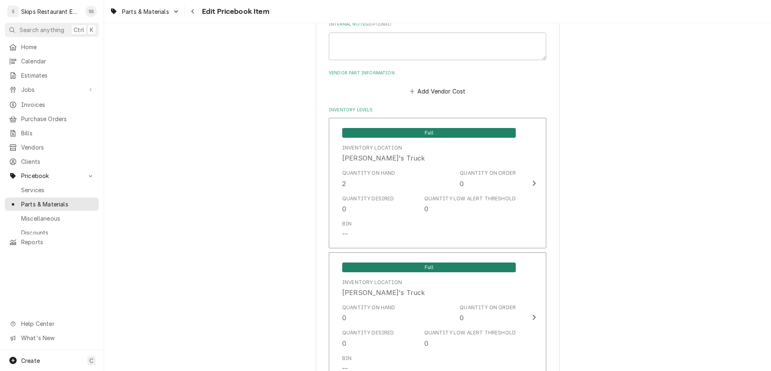
type textarea "x"
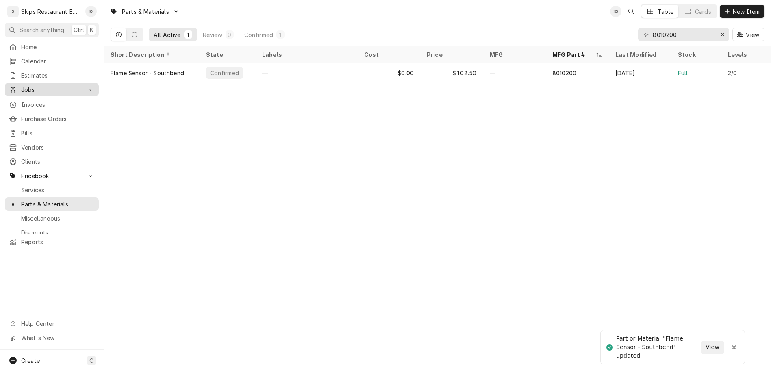
click at [28, 85] on span "Jobs" at bounding box center [51, 89] width 61 height 9
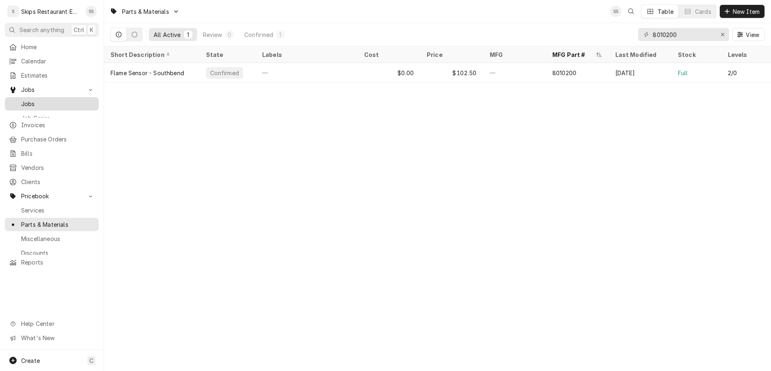
click at [21, 100] on span "Jobs" at bounding box center [58, 104] width 74 height 9
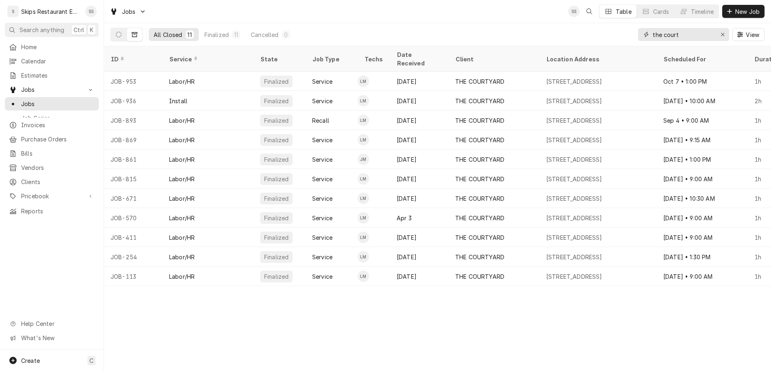
drag, startPoint x: 704, startPoint y: 24, endPoint x: 670, endPoint y: 24, distance: 34.1
click at [670, 28] on input "the court" at bounding box center [683, 34] width 61 height 13
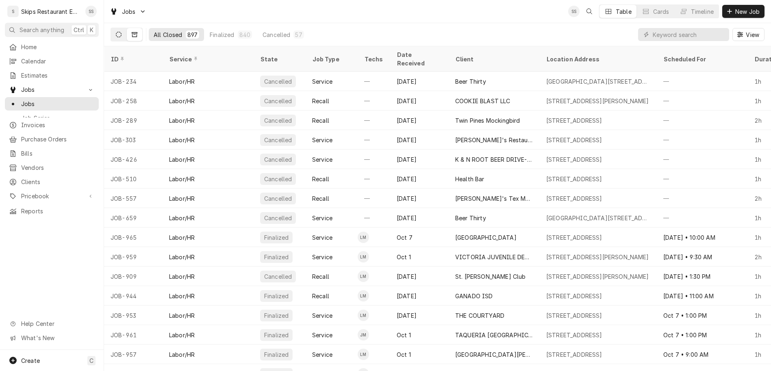
click at [116, 32] on icon "Dynamic Content Wrapper" at bounding box center [119, 35] width 6 height 6
